Goal: Task Accomplishment & Management: Complete application form

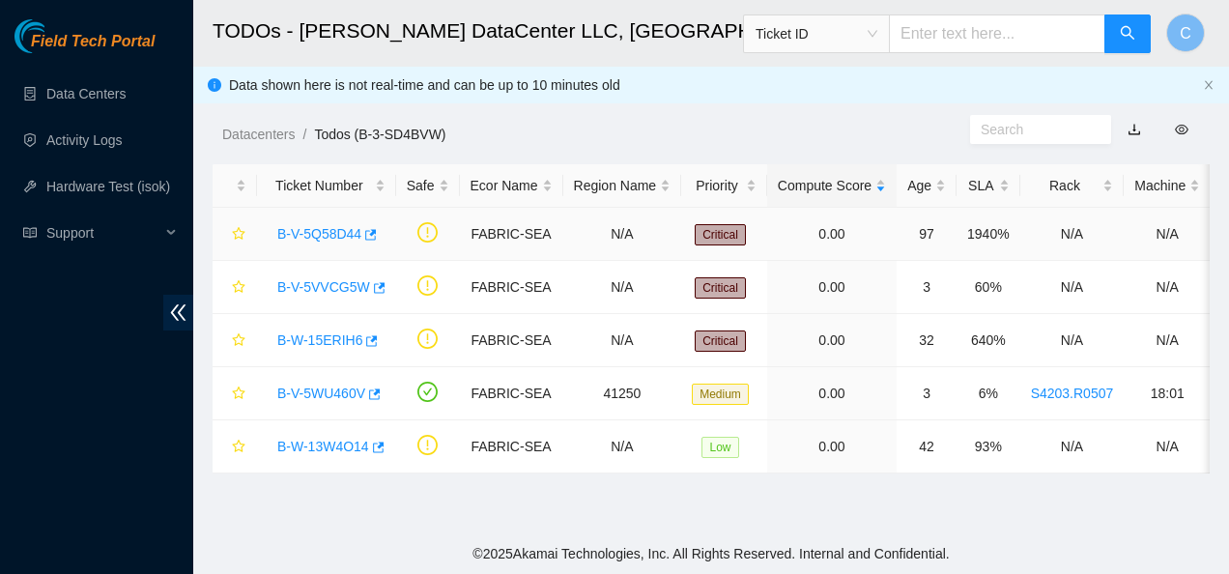
click at [336, 238] on link "B-V-5Q58D44" at bounding box center [319, 233] width 84 height 15
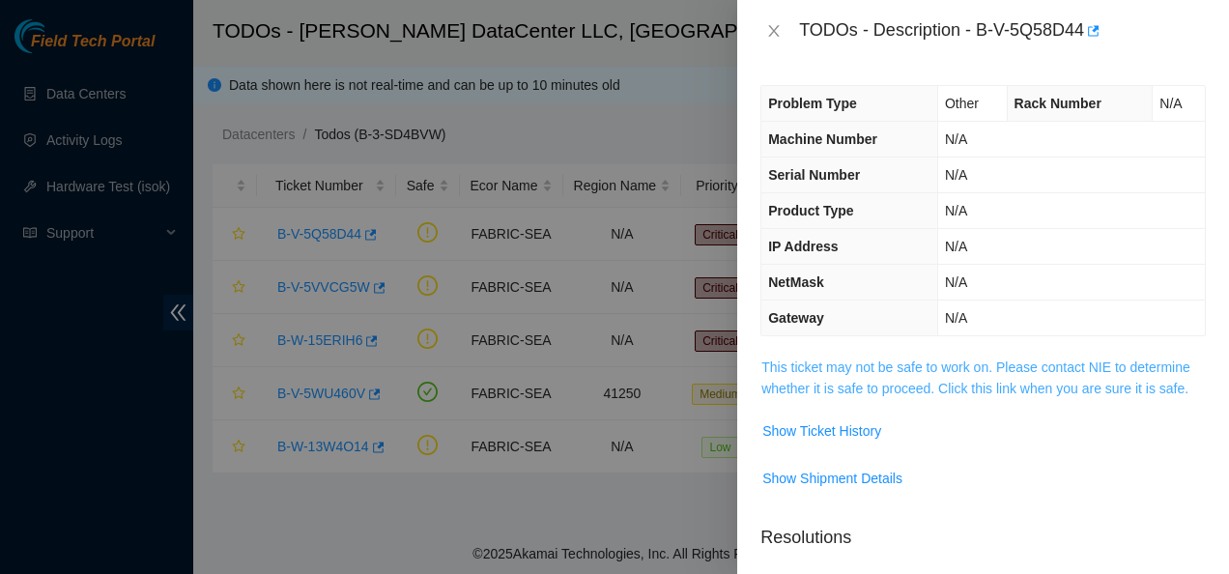
click at [784, 368] on link "This ticket may not be safe to work on. Please contact NIE to determine whether…" at bounding box center [975, 377] width 429 height 37
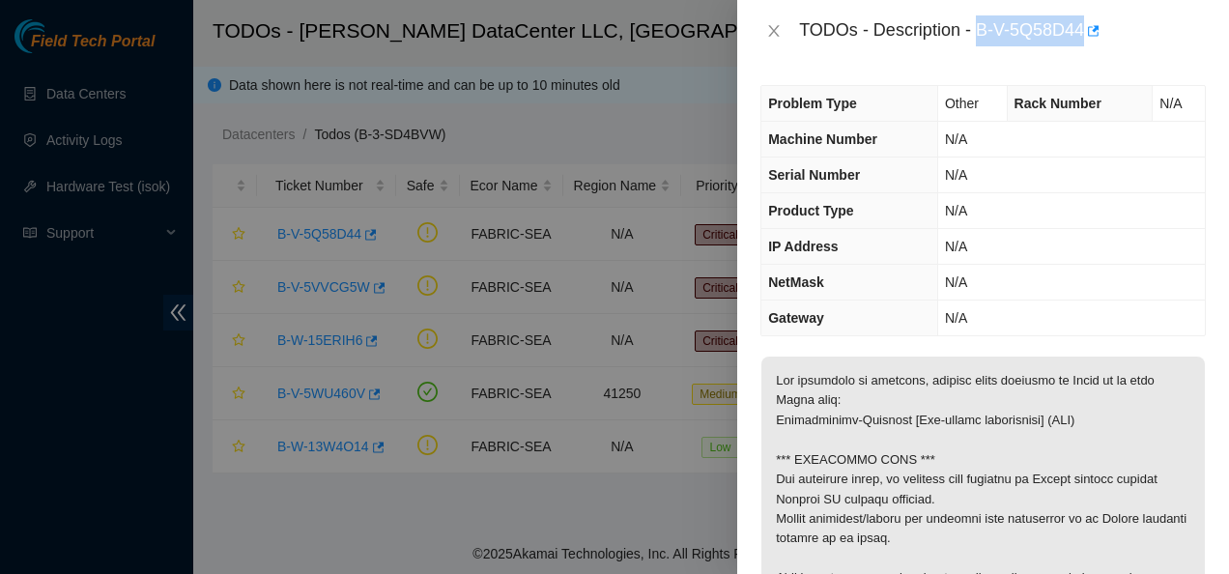
drag, startPoint x: 976, startPoint y: 29, endPoint x: 1086, endPoint y: 18, distance: 110.6
click at [1086, 18] on div "TODOs - Description - B-V-5Q58D44" at bounding box center [1002, 30] width 407 height 31
copy div "B-V-5Q58D44"
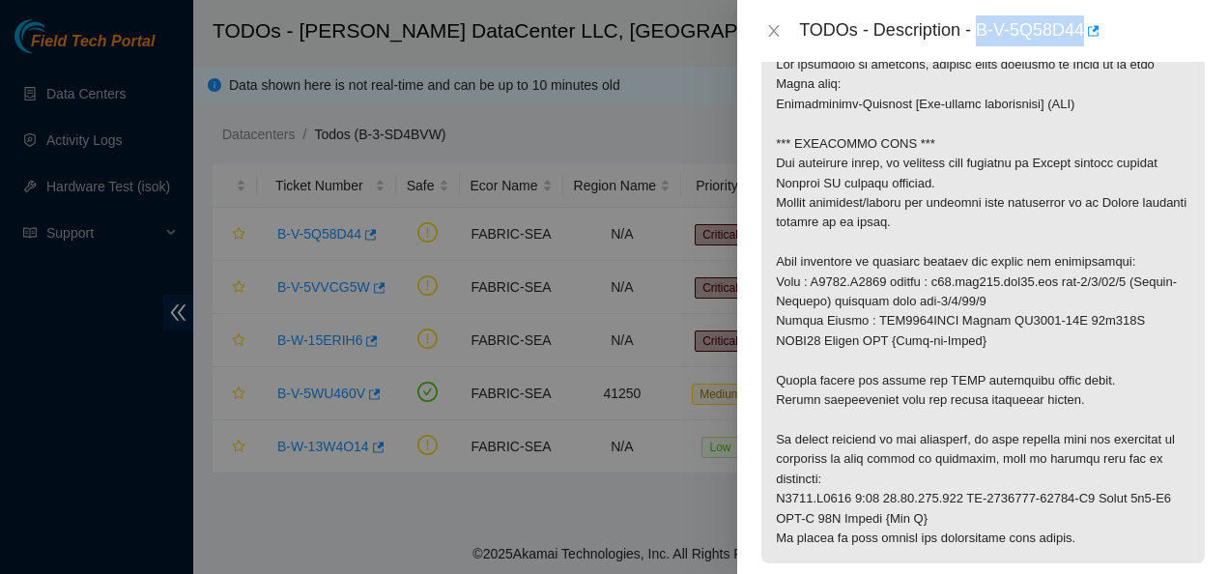
scroll to position [329, 0]
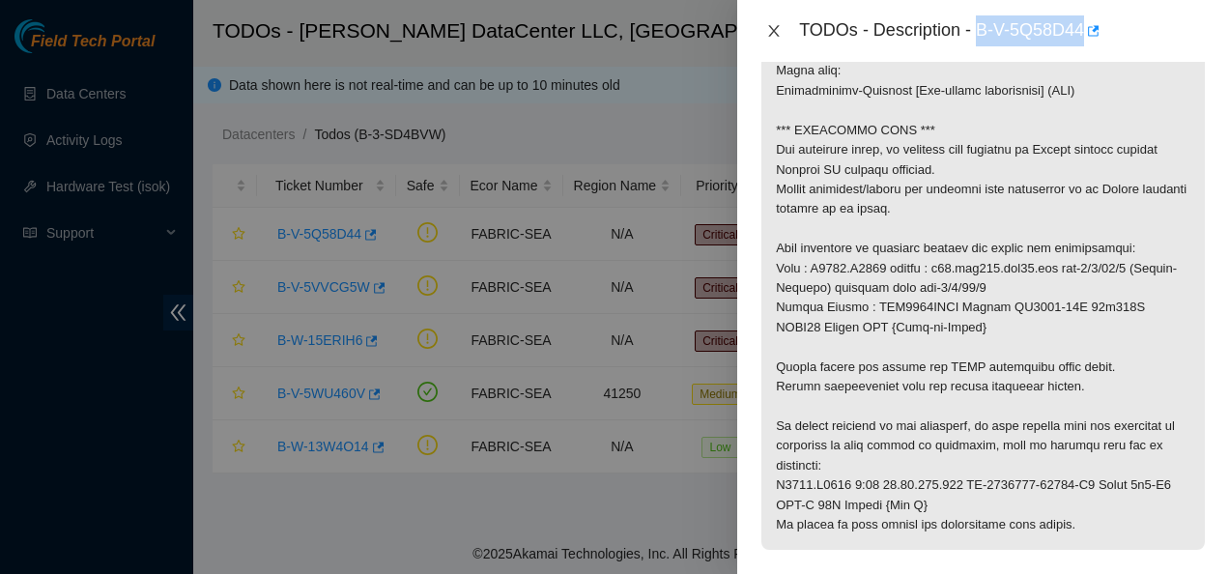
click at [774, 30] on icon "close" at bounding box center [774, 31] width 11 height 12
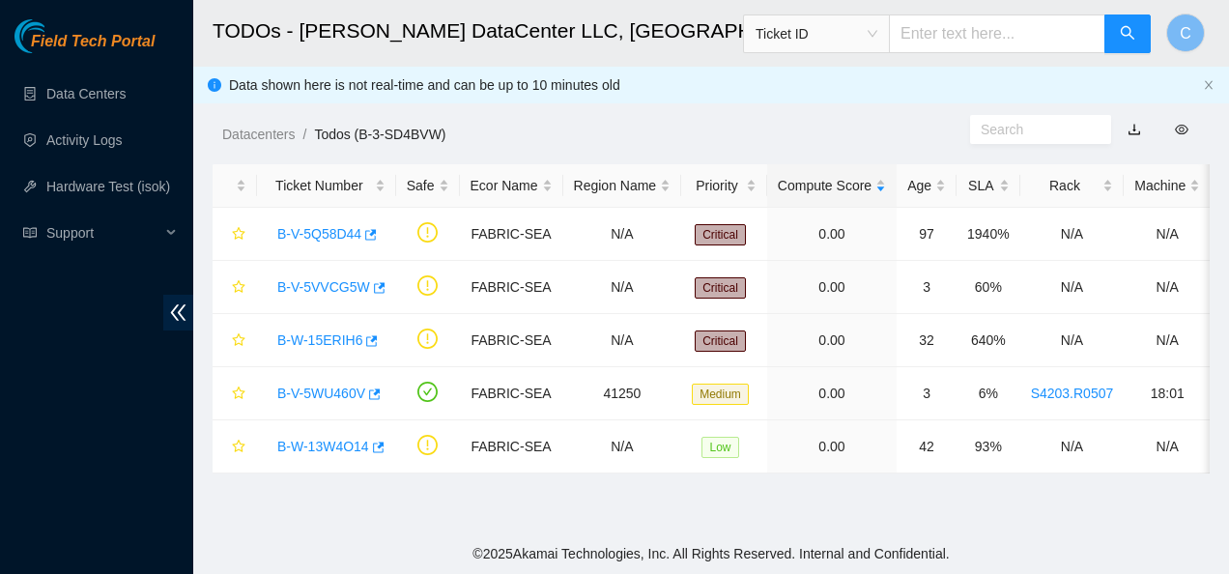
scroll to position [393, 0]
click at [324, 228] on link "B-V-5Q58D44" at bounding box center [319, 233] width 84 height 15
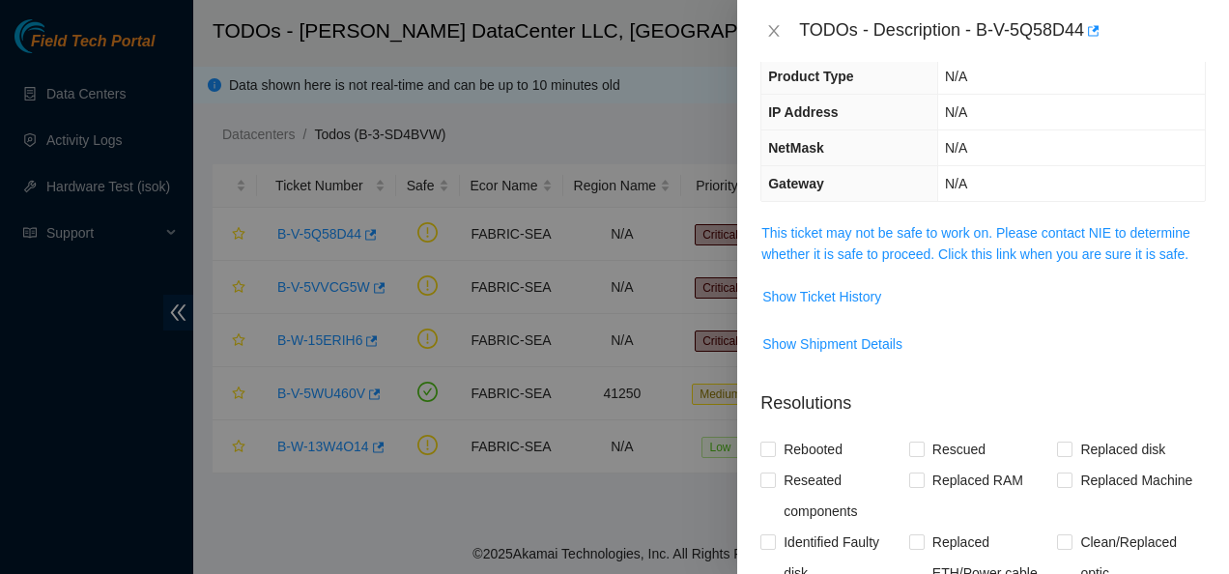
scroll to position [139, 0]
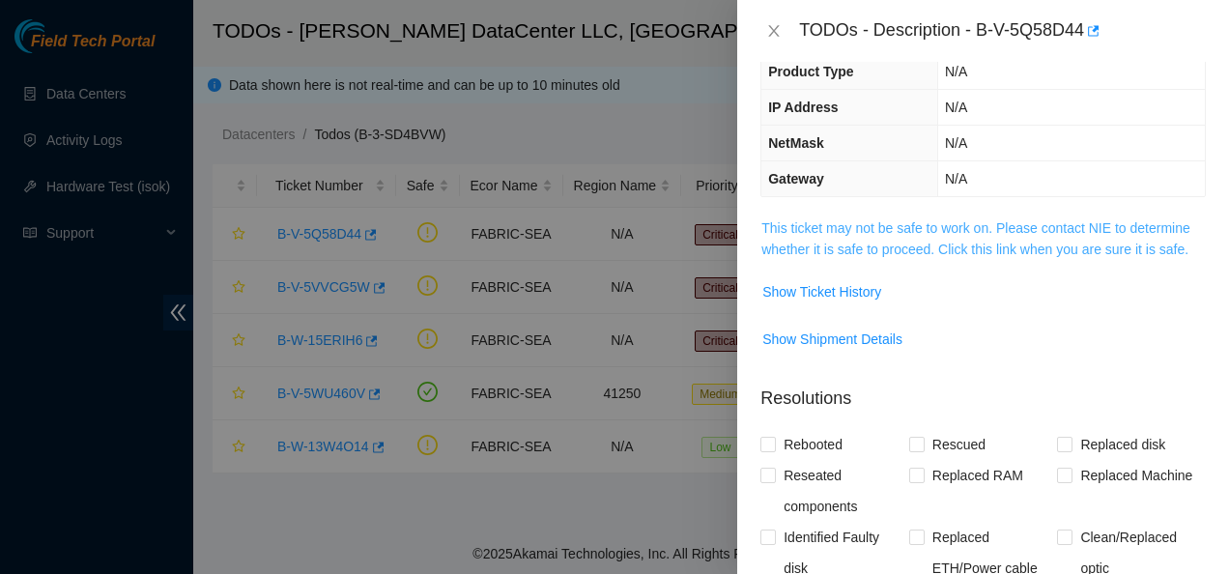
click at [877, 247] on link "This ticket may not be safe to work on. Please contact NIE to determine whether…" at bounding box center [975, 238] width 429 height 37
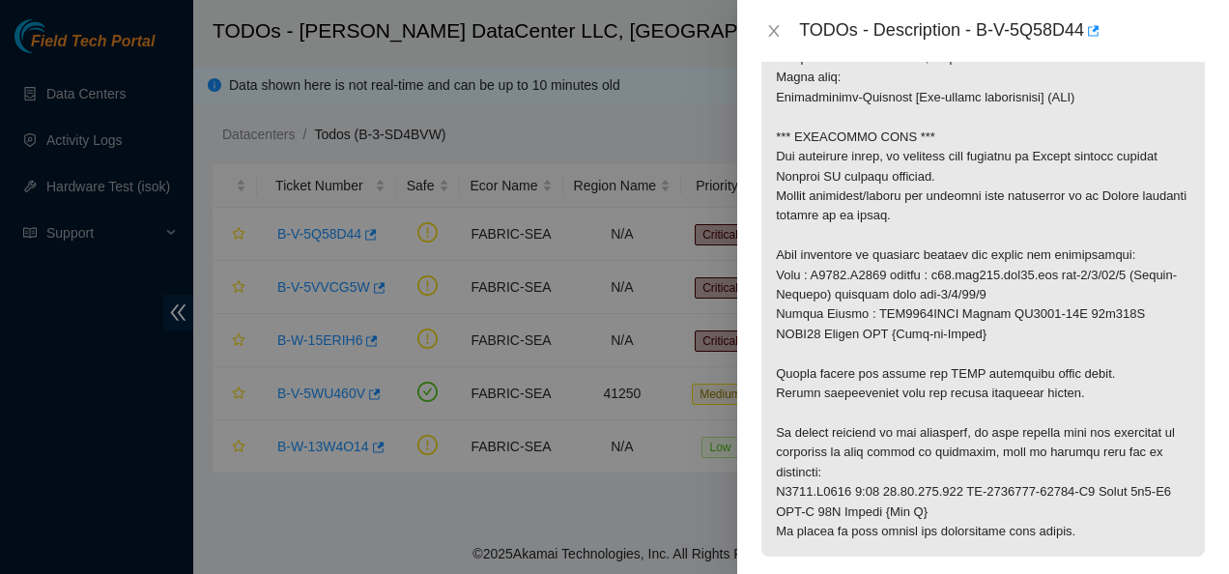
scroll to position [324, 0]
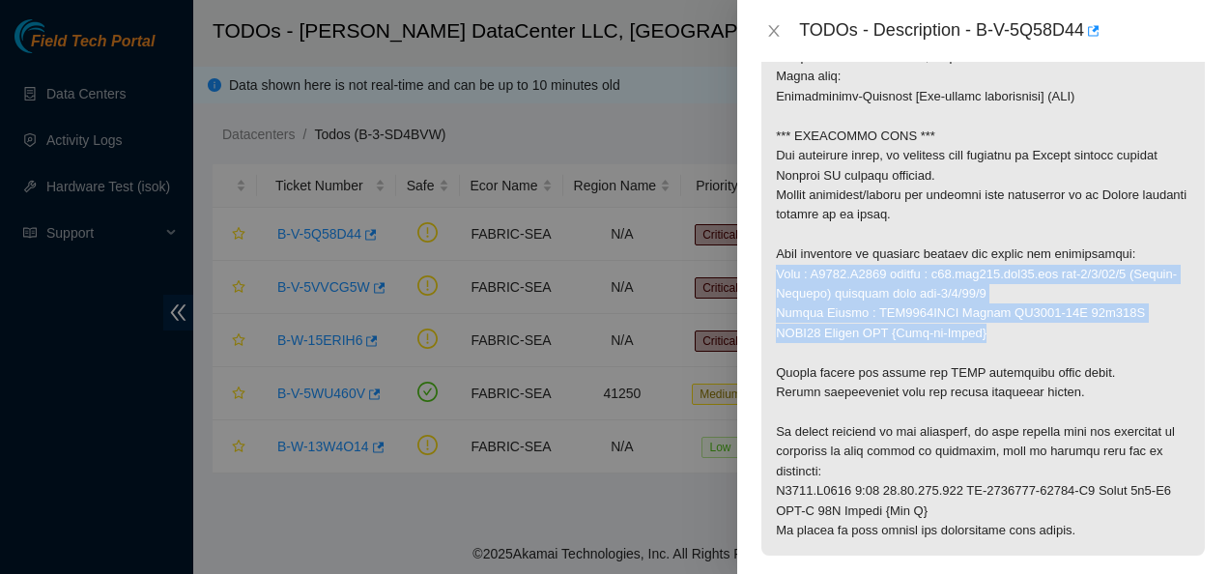
drag, startPoint x: 771, startPoint y: 269, endPoint x: 989, endPoint y: 343, distance: 230.6
click at [989, 343] on p at bounding box center [982, 294] width 443 height 523
click at [881, 352] on p at bounding box center [982, 294] width 443 height 523
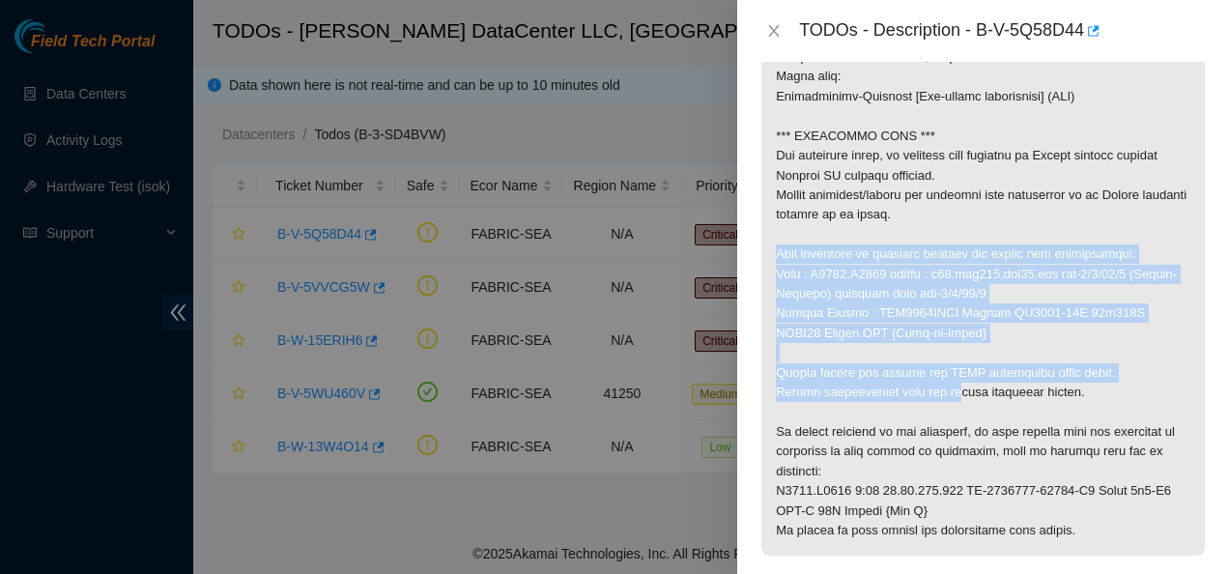
drag, startPoint x: 776, startPoint y: 256, endPoint x: 951, endPoint y: 399, distance: 225.9
click at [951, 399] on p at bounding box center [982, 294] width 443 height 523
copy p "This interface is flapping heavily and errors are incrementing: Rack : S4203.R0…"
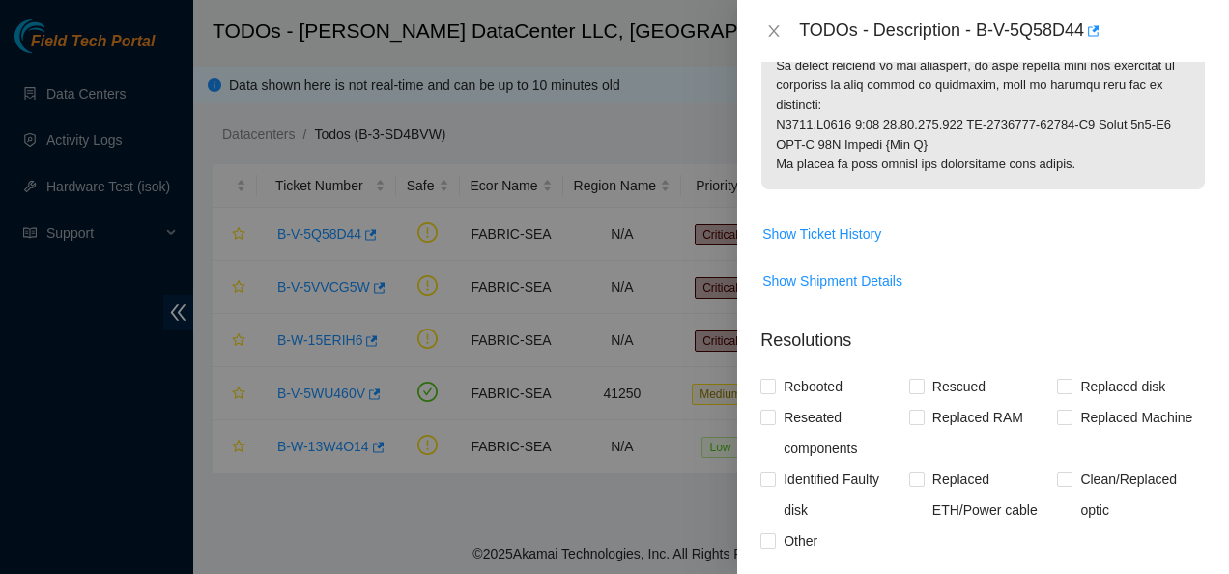
scroll to position [715, 0]
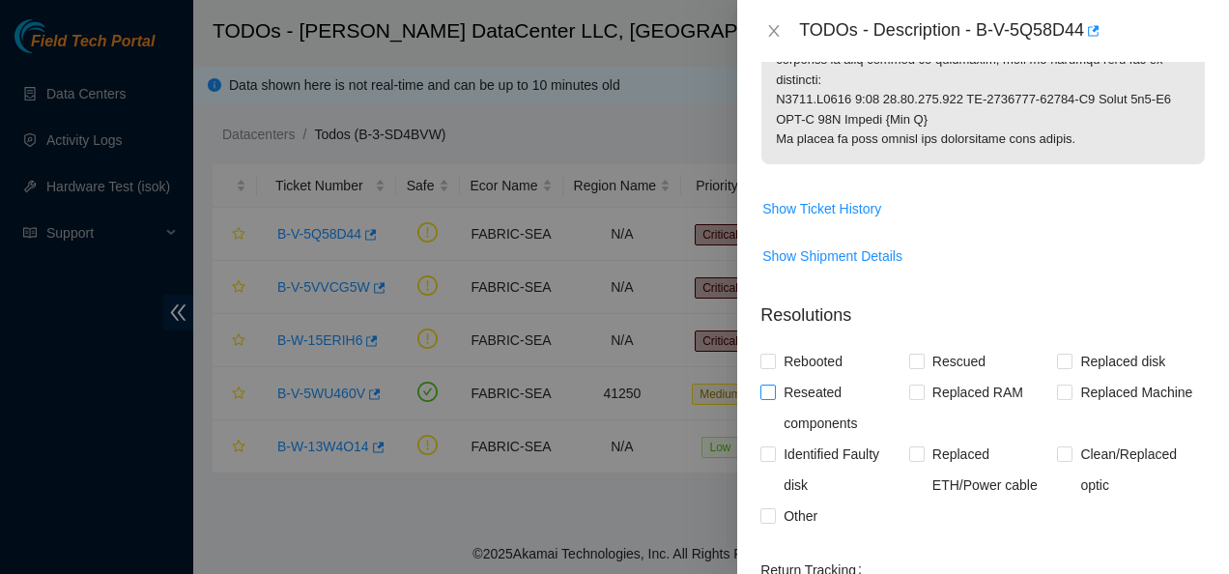
click at [771, 392] on input "Reseated components" at bounding box center [767, 391] width 14 height 14
checkbox input "true"
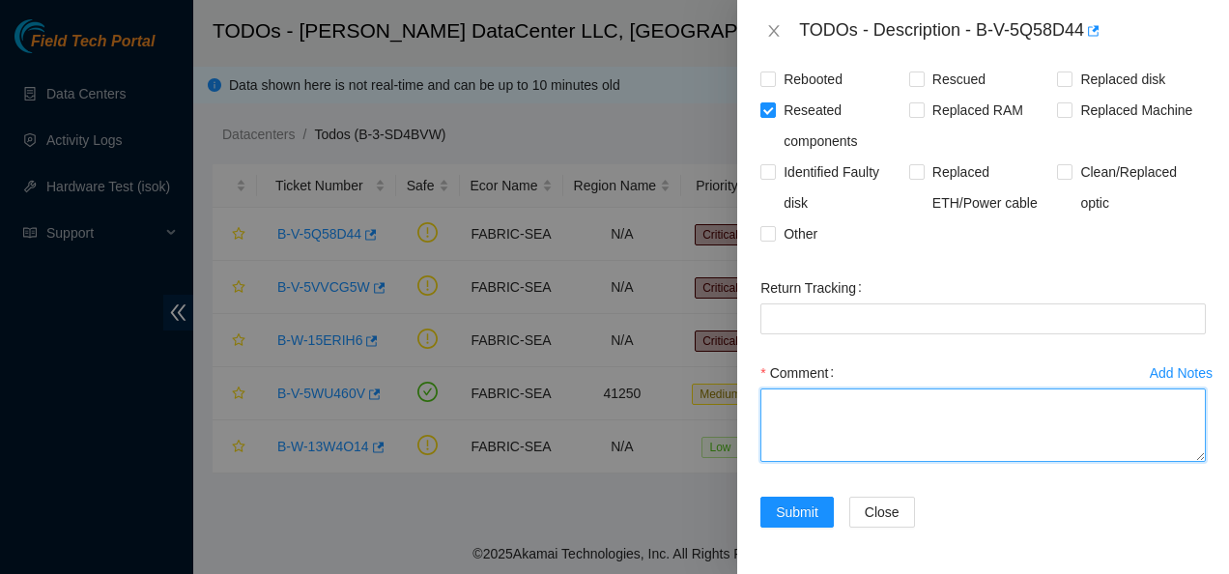
click at [830, 429] on textarea "Comment" at bounding box center [982, 424] width 445 height 73
paste textarea "This interface is flapping heavily and errors are incrementing: Rack : S4203.R0…"
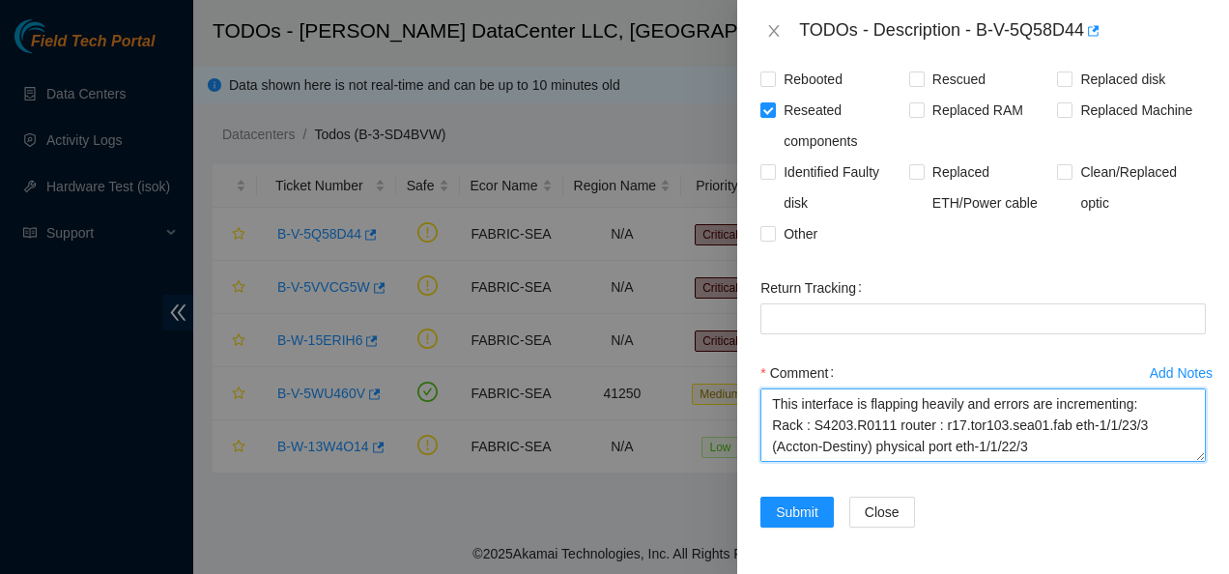
scroll to position [228, 0]
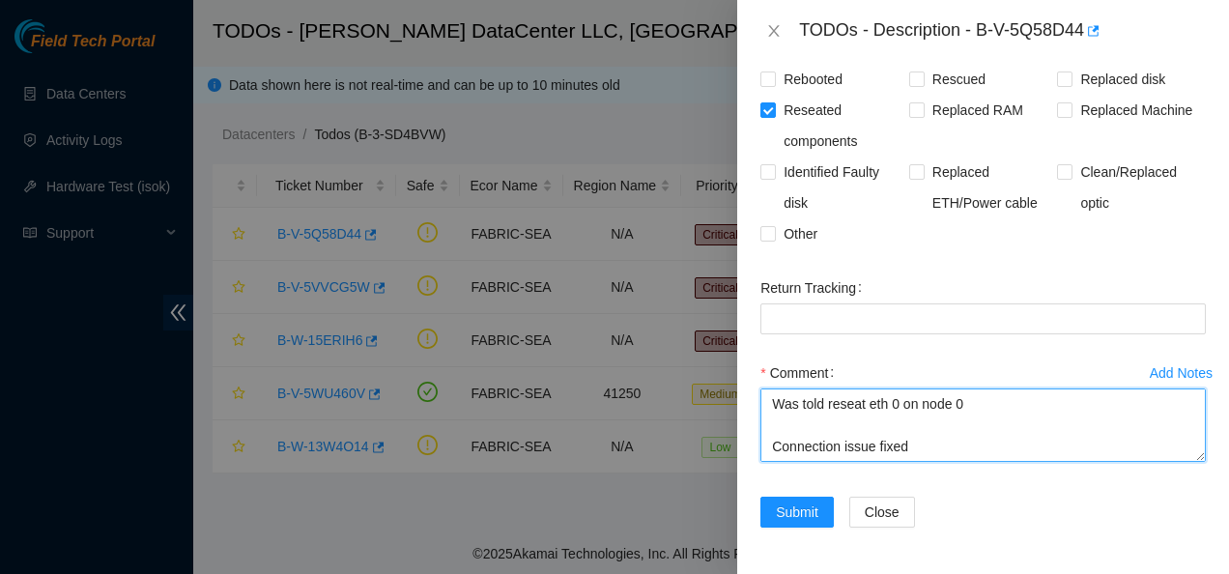
type textarea "This interface is flapping heavily and errors are incrementing: Rack : S4203.R0…"
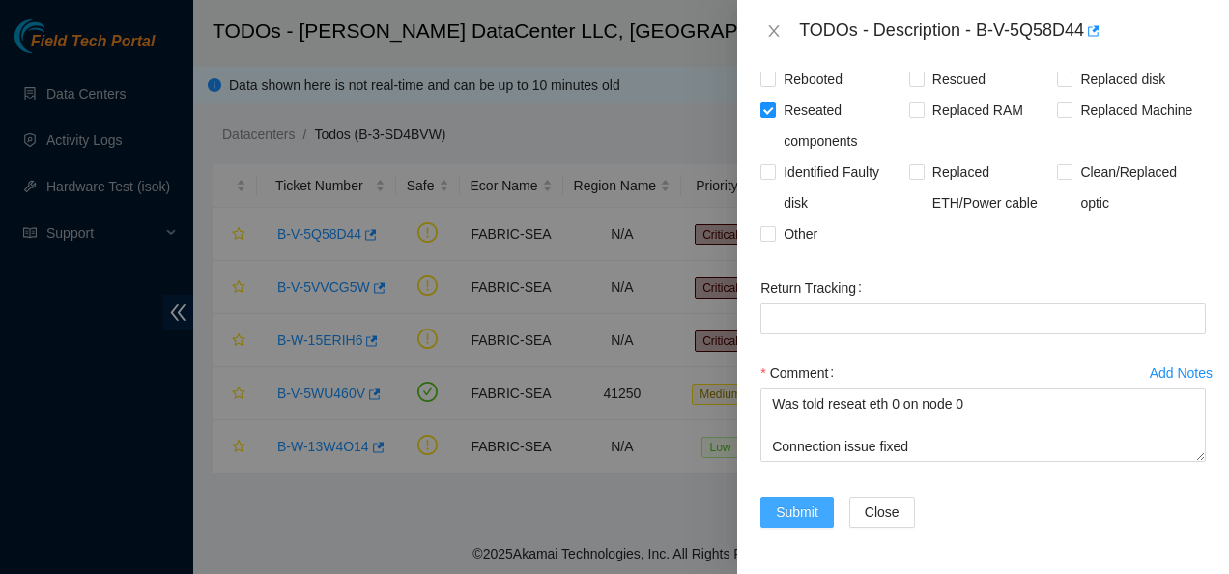
click at [793, 508] on span "Submit" at bounding box center [797, 511] width 43 height 21
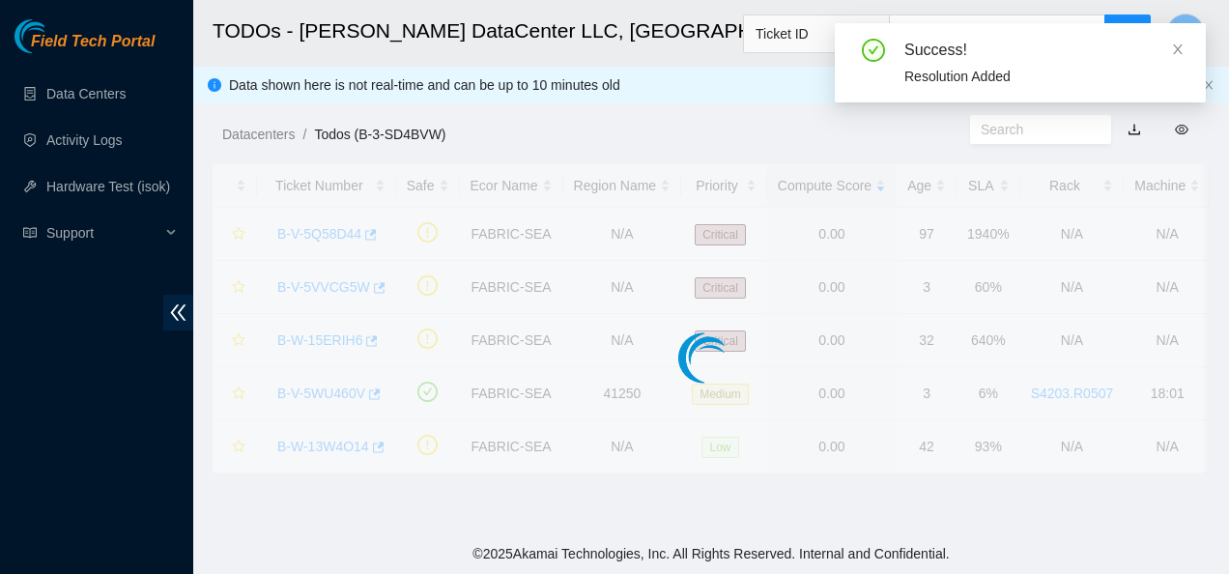
scroll to position [630, 0]
